Goal: Transaction & Acquisition: Purchase product/service

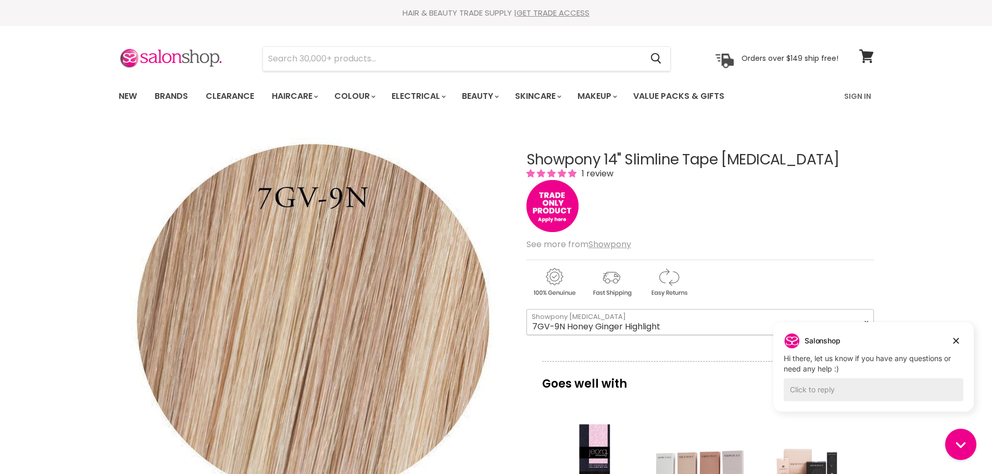
click at [595, 320] on select "1N Black 3N Black Brown 4N Midnight Brown 5G Brown 6G Chestnut 6G-8G Mid Brown …" at bounding box center [699, 322] width 347 height 26
click at [526, 309] on select "1N Black 3N Black Brown 4N Midnight Brown 5G Brown 6G Chestnut 6G-8G Mid Brown …" at bounding box center [699, 322] width 347 height 26
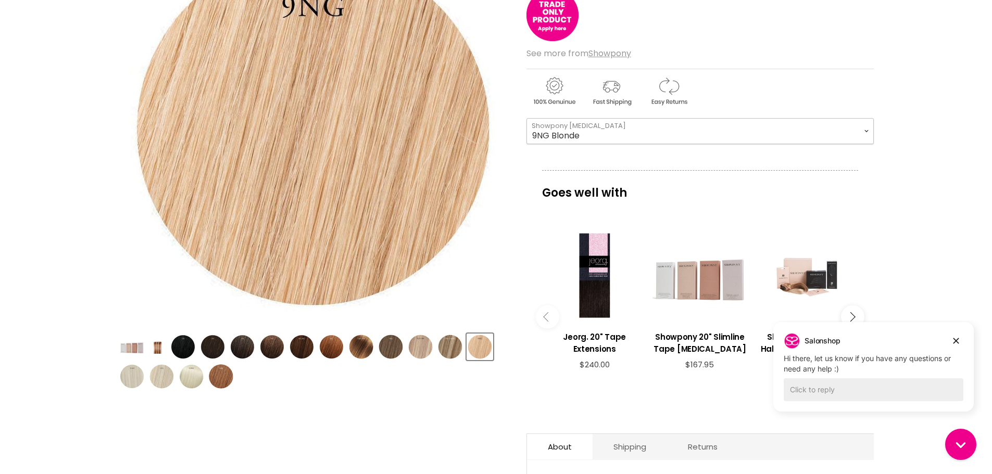
scroll to position [209, 0]
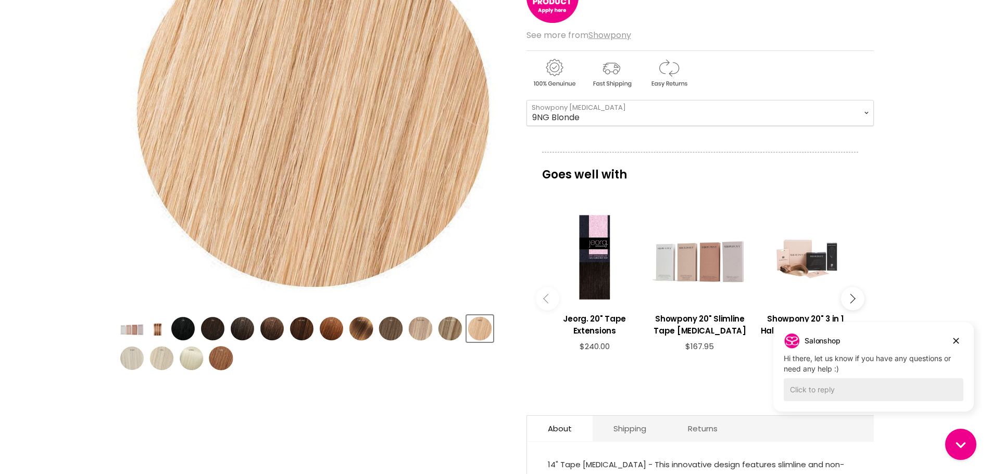
click at [423, 326] on img "Product thumbnails" at bounding box center [420, 328] width 24 height 24
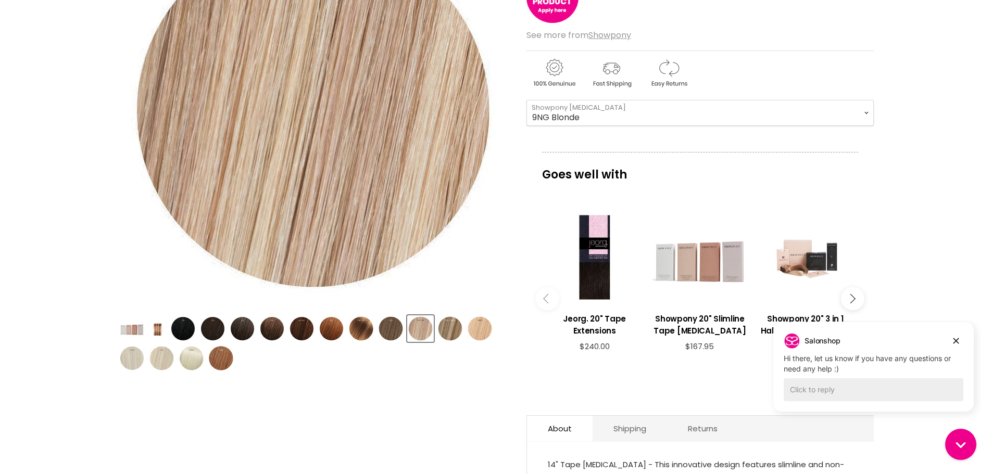
click at [420, 327] on img "Product thumbnails" at bounding box center [420, 328] width 24 height 24
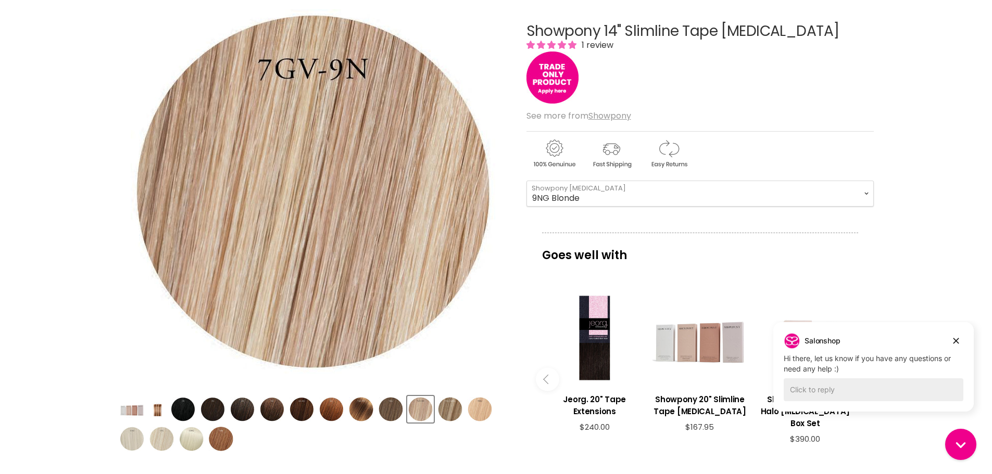
scroll to position [105, 0]
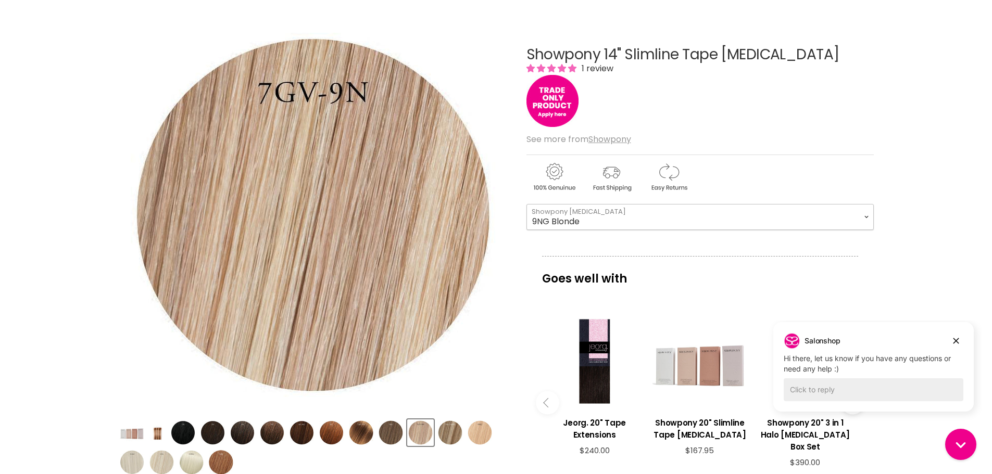
click at [577, 225] on select "1N Black 3N Black Brown 4N Midnight Brown 5G Brown 6G Chestnut 6G-8G Mid Brown …" at bounding box center [699, 217] width 347 height 26
click at [526, 204] on select "1N Black 3N Black Brown 4N Midnight Brown 5G Brown 6G Chestnut 6G-8G Mid Brown …" at bounding box center [699, 217] width 347 height 26
select select "7NG-10NG Light Bronde Highlight"
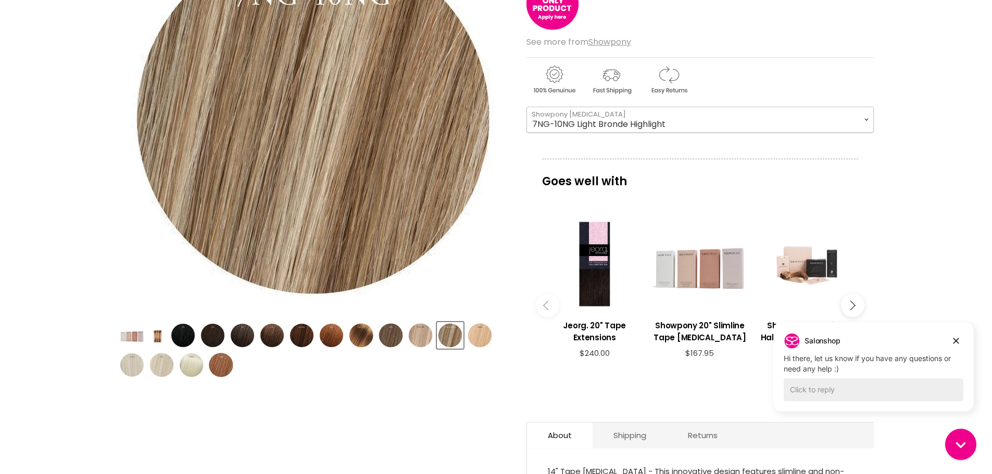
scroll to position [209, 0]
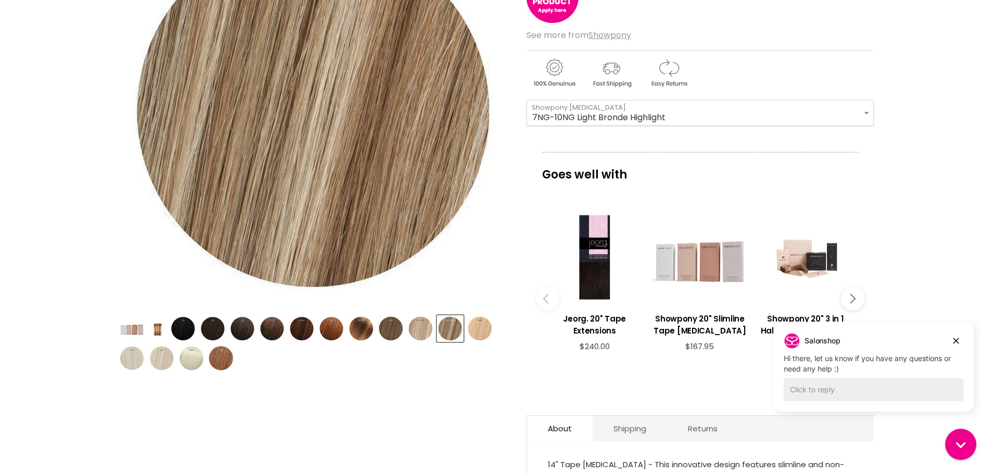
click at [164, 359] on img "Product thumbnails" at bounding box center [161, 358] width 24 height 24
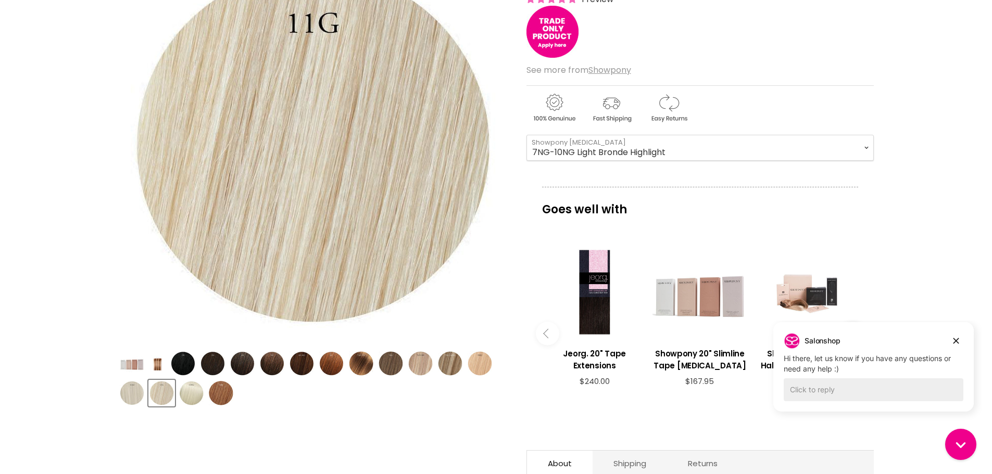
scroll to position [157, 0]
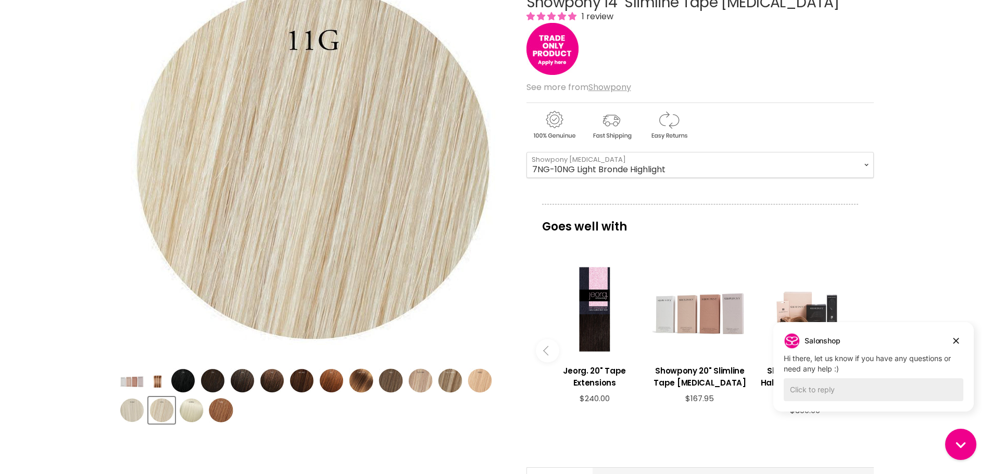
click at [425, 386] on img "Product thumbnails" at bounding box center [420, 381] width 24 height 24
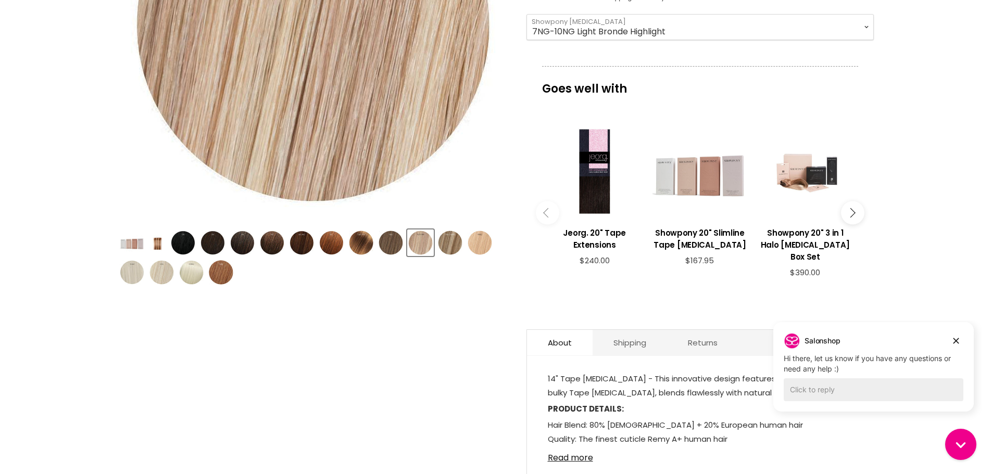
scroll to position [313, 0]
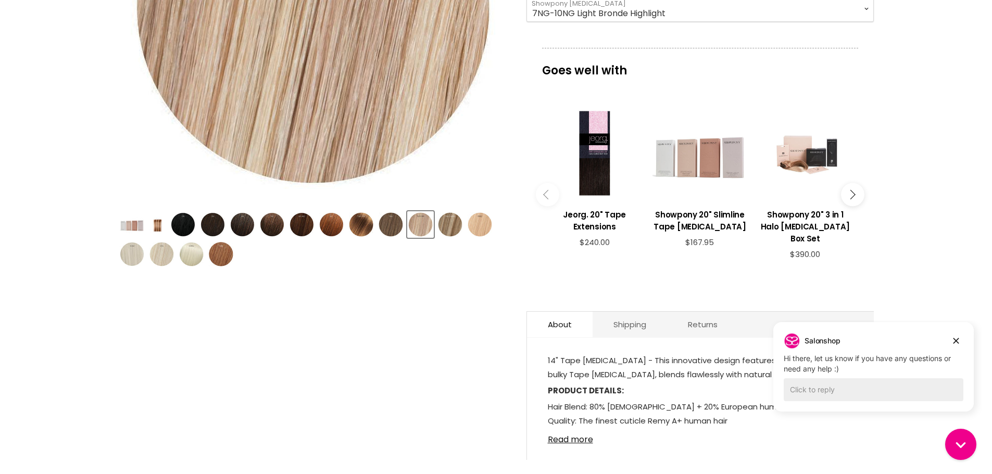
click at [486, 226] on img "Product thumbnails" at bounding box center [479, 224] width 24 height 24
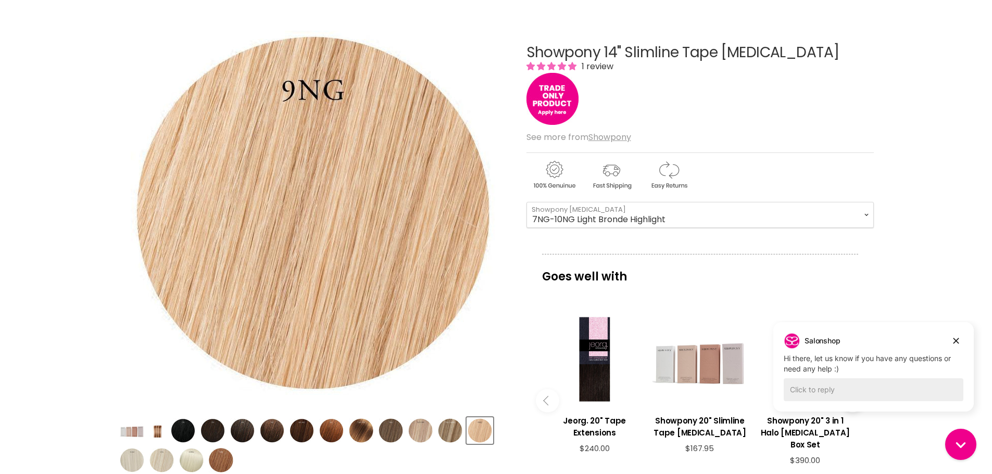
scroll to position [105, 0]
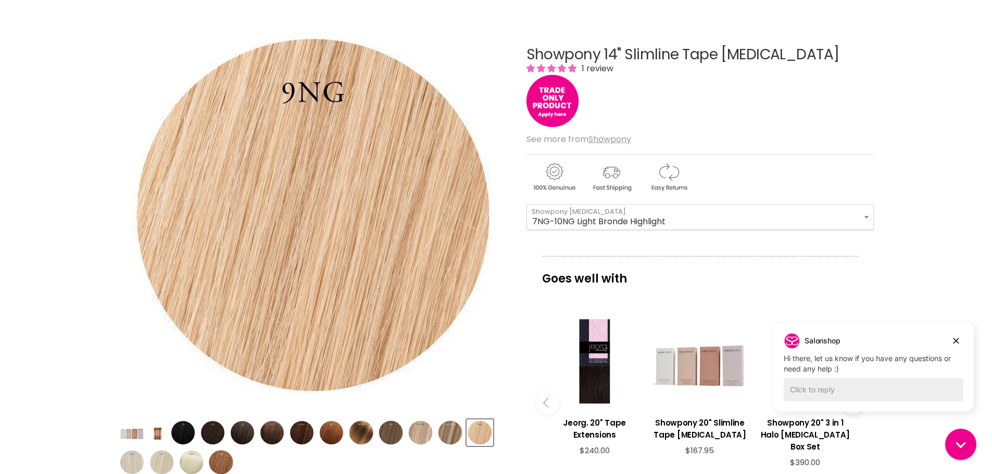
click at [411, 428] on img "Product thumbnails" at bounding box center [420, 433] width 24 height 24
